Goal: Information Seeking & Learning: Understand process/instructions

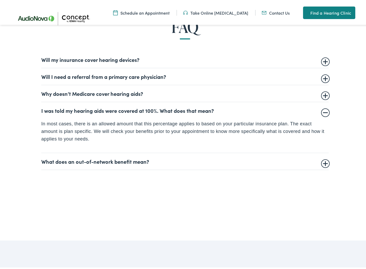
click at [145, 77] on summary "Will I need a referral from a primary care physician?" at bounding box center [184, 75] width 287 height 6
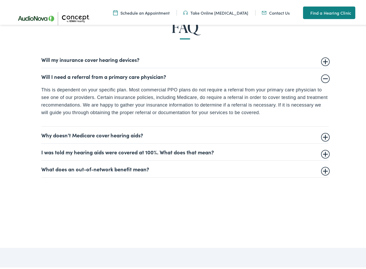
click at [130, 166] on summary "What does an out-of-network benefit mean?" at bounding box center [184, 168] width 287 height 6
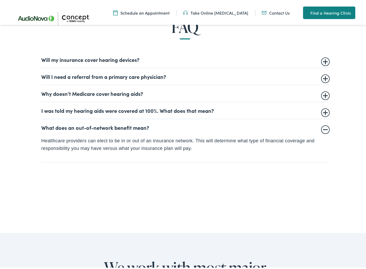
click at [162, 108] on summary "I was told my hearing aids were covered at 100%. What does that mean?" at bounding box center [184, 109] width 287 height 6
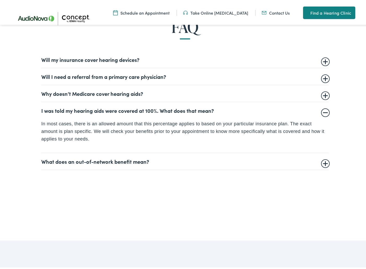
click at [89, 162] on summary "What does an out-of-network benefit mean?" at bounding box center [184, 160] width 287 height 6
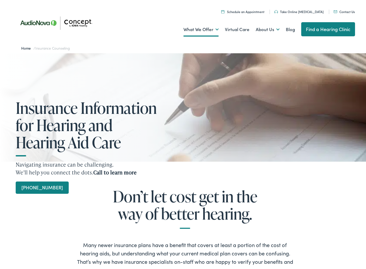
click at [0, 0] on link "What We Believe" at bounding box center [0, 0] width 0 height 0
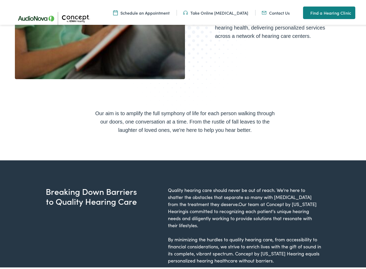
scroll to position [209, 0]
